Goal: Task Accomplishment & Management: Manage account settings

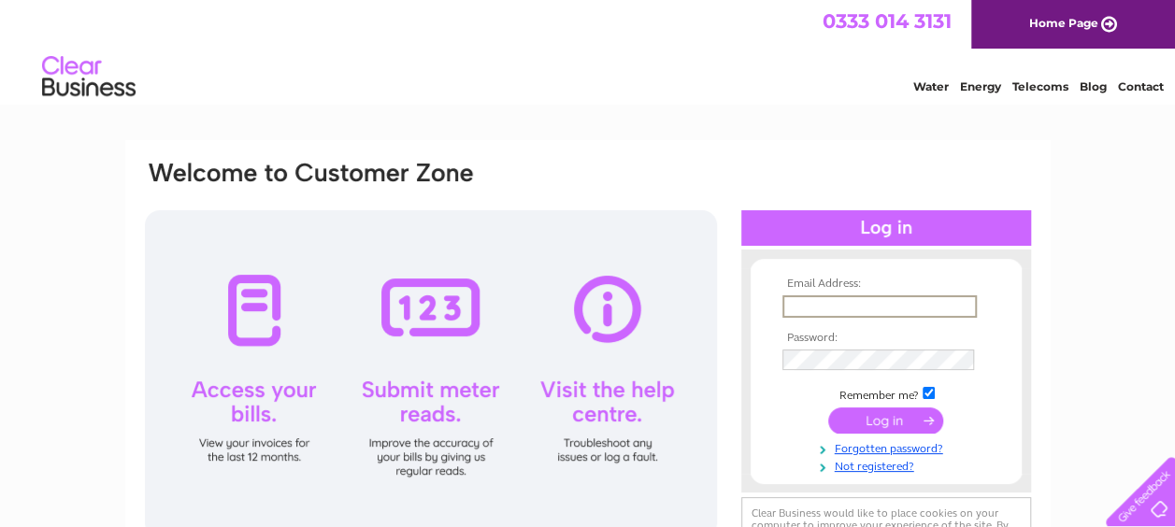
click at [807, 312] on input "text" at bounding box center [880, 306] width 194 height 22
type input "[EMAIL_ADDRESS][DOMAIN_NAME]"
click at [876, 421] on input "submit" at bounding box center [885, 419] width 115 height 26
click at [876, 424] on input "submit" at bounding box center [885, 419] width 115 height 26
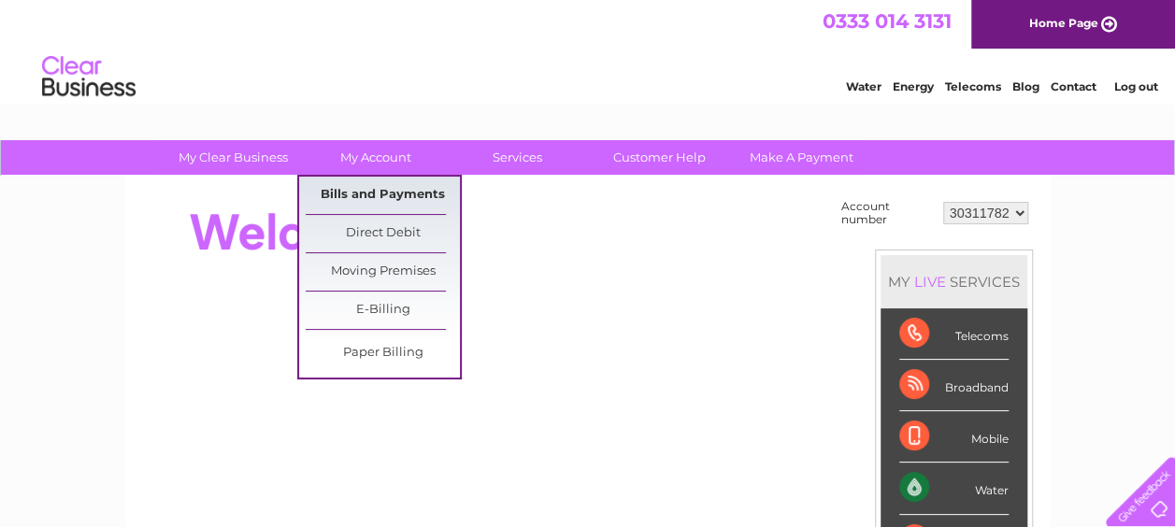
click at [385, 187] on link "Bills and Payments" at bounding box center [383, 195] width 154 height 37
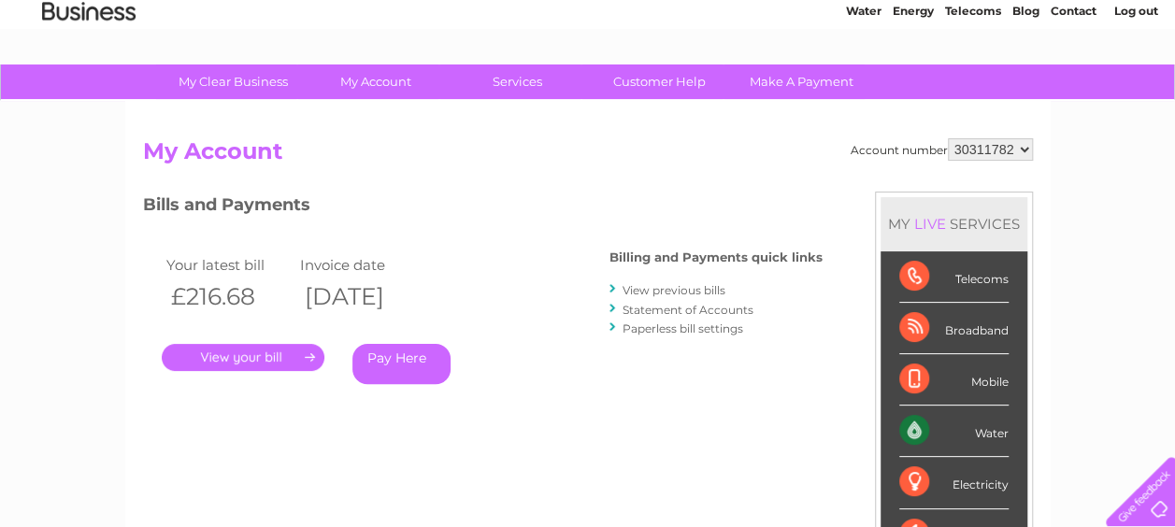
scroll to position [84, 0]
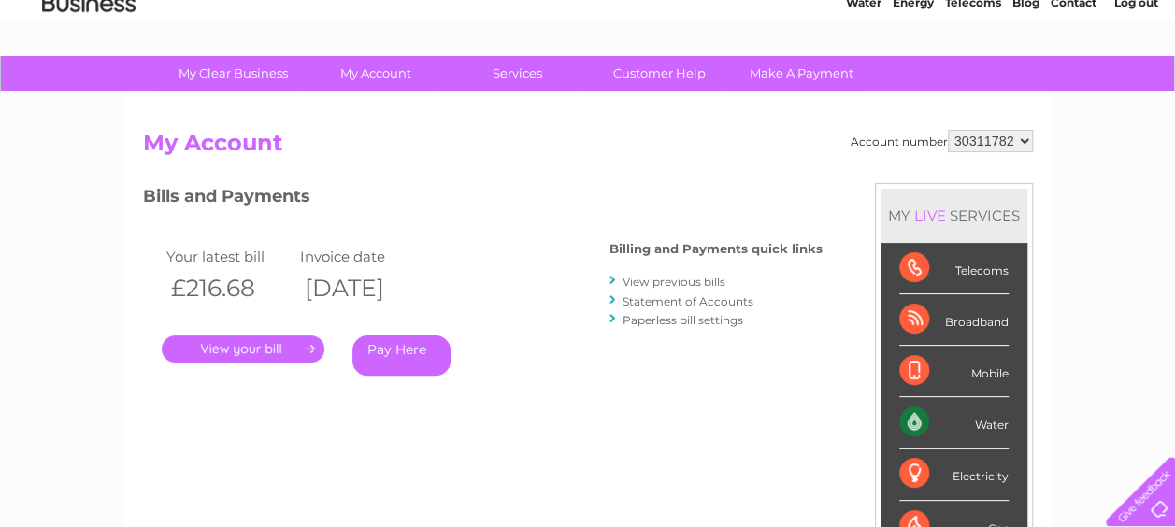
click at [232, 348] on link "." at bounding box center [243, 349] width 163 height 27
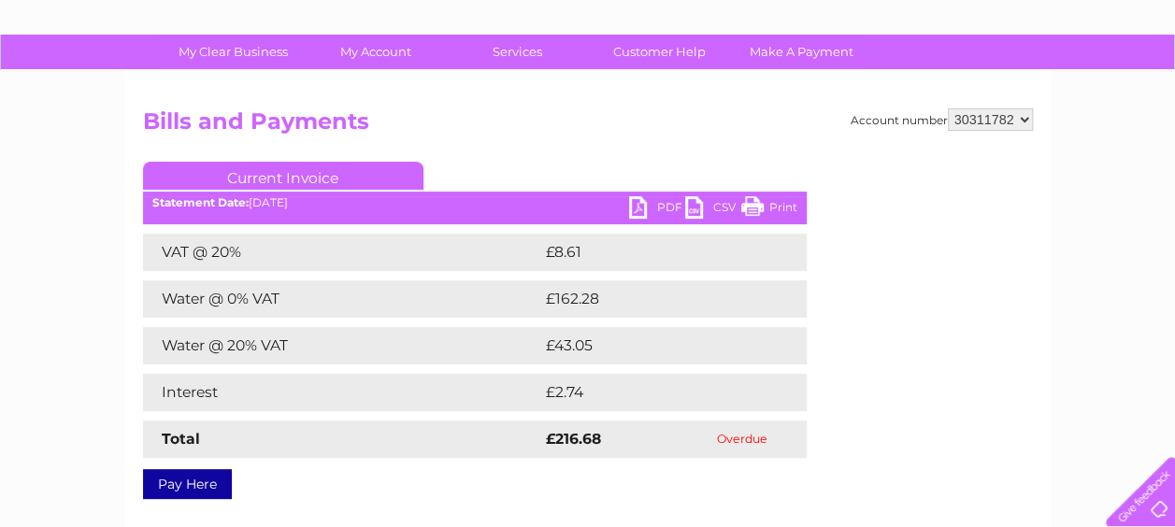
scroll to position [107, 0]
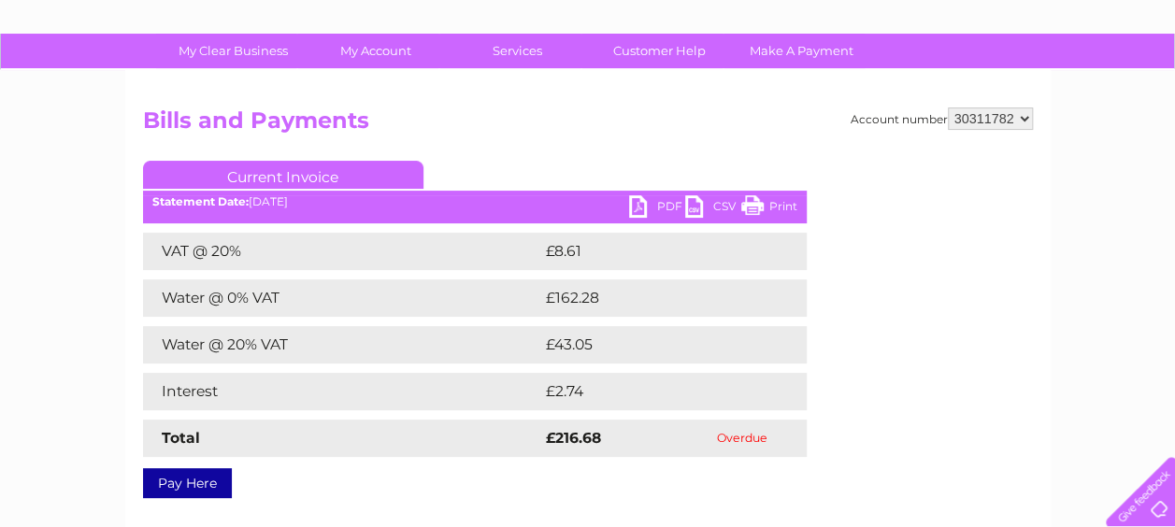
click at [660, 202] on link "PDF" at bounding box center [657, 208] width 56 height 27
